Goal: Information Seeking & Learning: Find specific fact

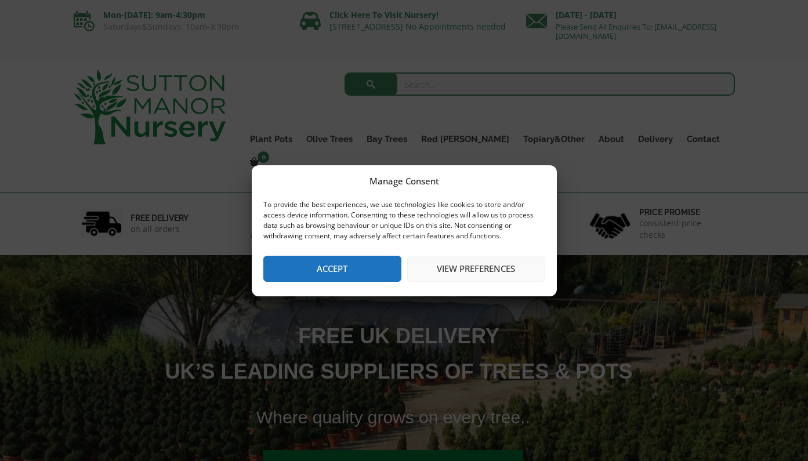
click at [453, 263] on button "View preferences" at bounding box center [476, 269] width 138 height 26
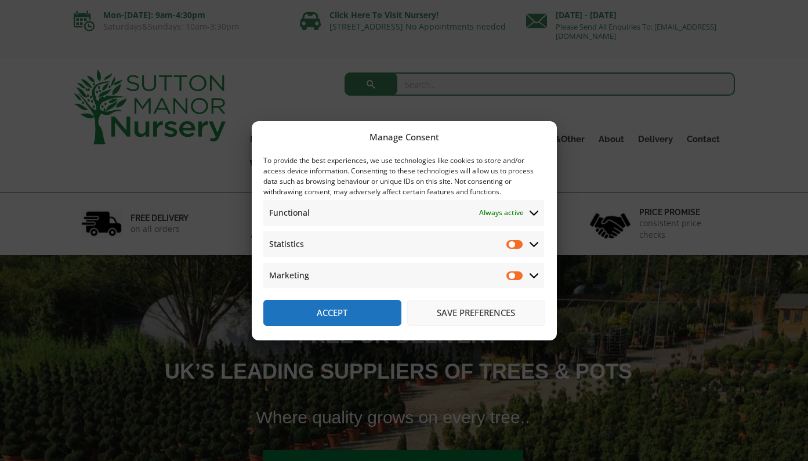
scroll to position [5, 0]
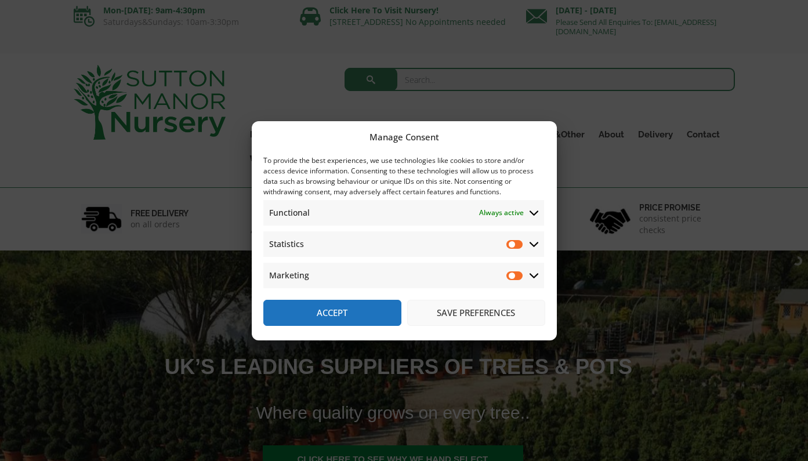
click at [523, 249] on input "Statistics" at bounding box center [514, 244] width 17 height 12
checkbox input "true"
click at [517, 274] on input "Marketing" at bounding box center [514, 276] width 17 height 12
checkbox input "true"
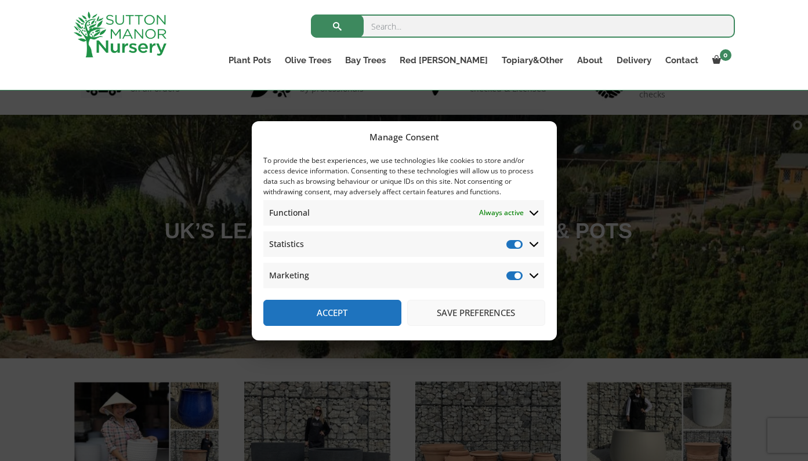
scroll to position [94, 0]
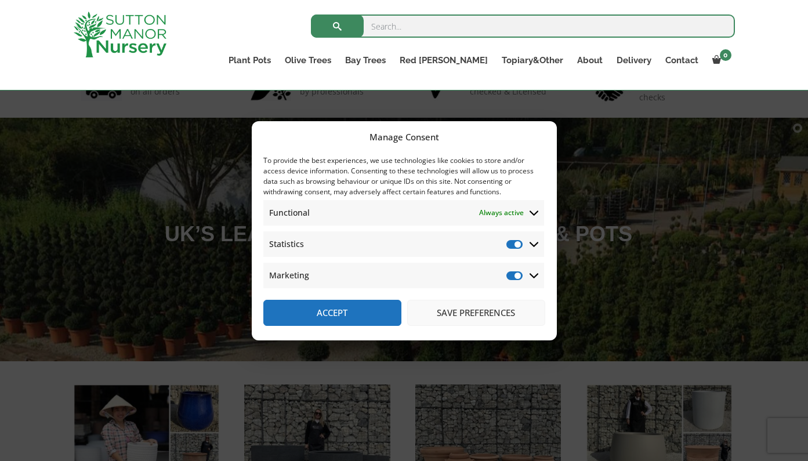
click at [514, 245] on input "Statistics" at bounding box center [514, 244] width 17 height 12
checkbox input "false"
click at [513, 273] on input "Marketing" at bounding box center [514, 276] width 17 height 12
checkbox input "false"
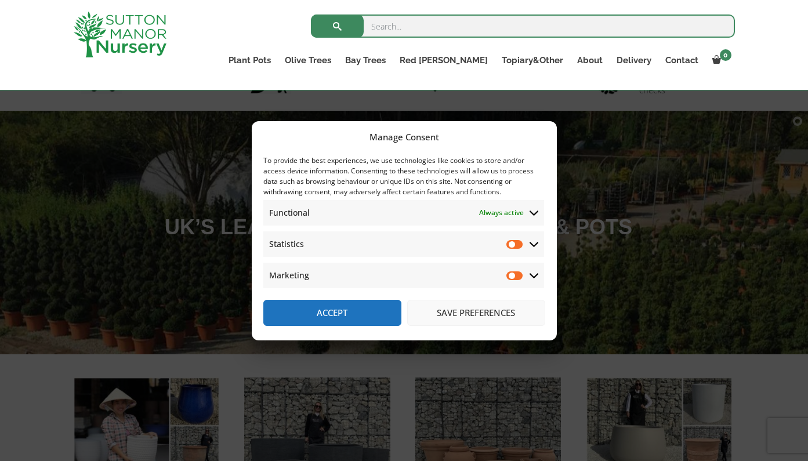
scroll to position [103, 0]
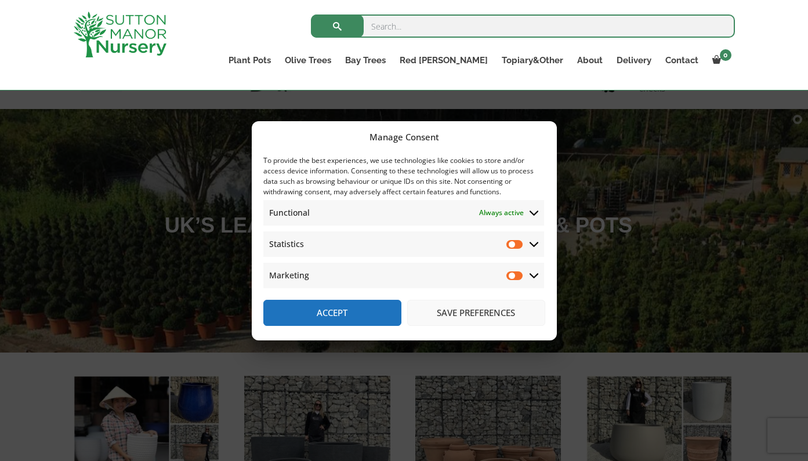
click at [454, 318] on button "Save preferences" at bounding box center [476, 313] width 138 height 26
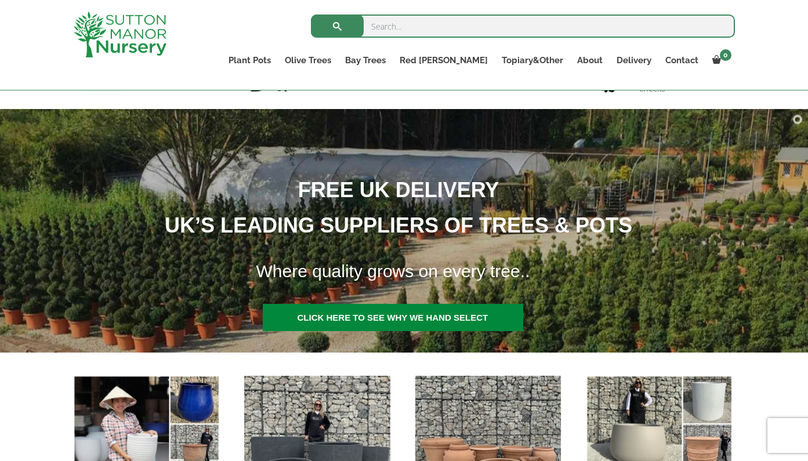
click at [431, 25] on input "search" at bounding box center [523, 25] width 424 height 23
type input "annie elizabeth"
click at [337, 26] on button "submit" at bounding box center [337, 25] width 53 height 23
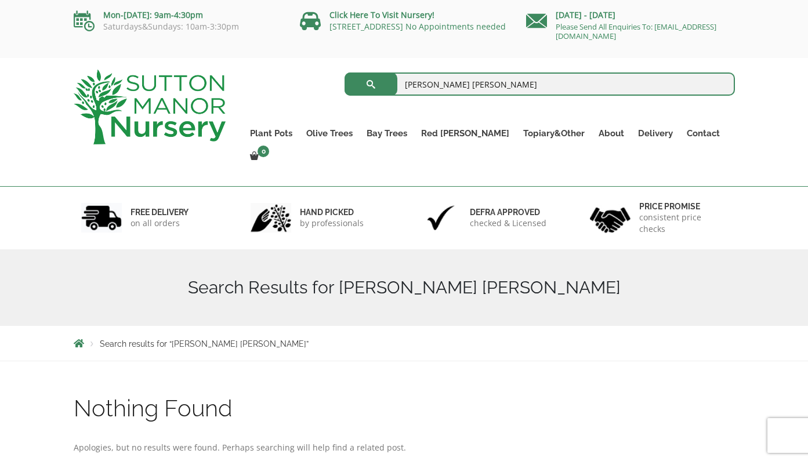
drag, startPoint x: 472, startPoint y: 81, endPoint x: 414, endPoint y: 77, distance: 58.1
click at [414, 77] on input "[PERSON_NAME] [PERSON_NAME]" at bounding box center [539, 83] width 390 height 23
type input "apple tree"
click at [371, 84] on button "submit" at bounding box center [370, 83] width 53 height 23
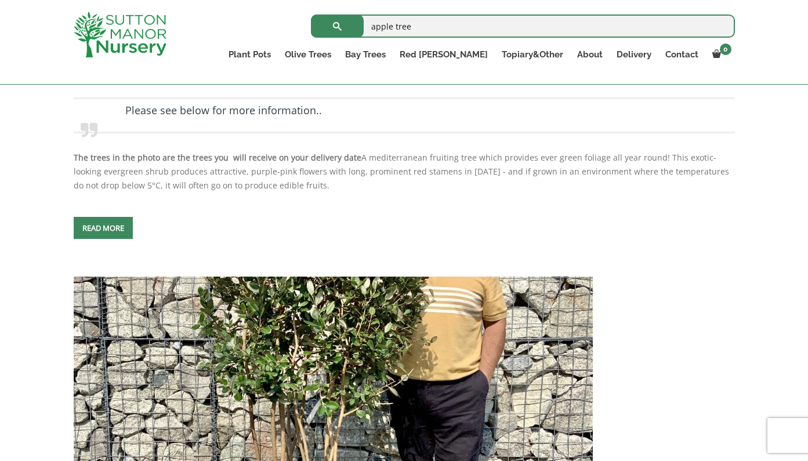
scroll to position [1444, 0]
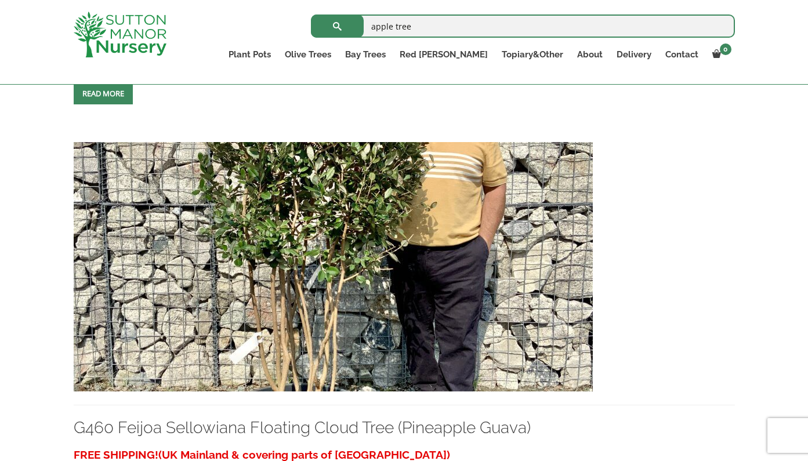
click at [425, 23] on input "apple tree" at bounding box center [523, 25] width 424 height 23
type input "apple"
click at [337, 26] on button "submit" at bounding box center [337, 25] width 53 height 23
